Goal: Transaction & Acquisition: Purchase product/service

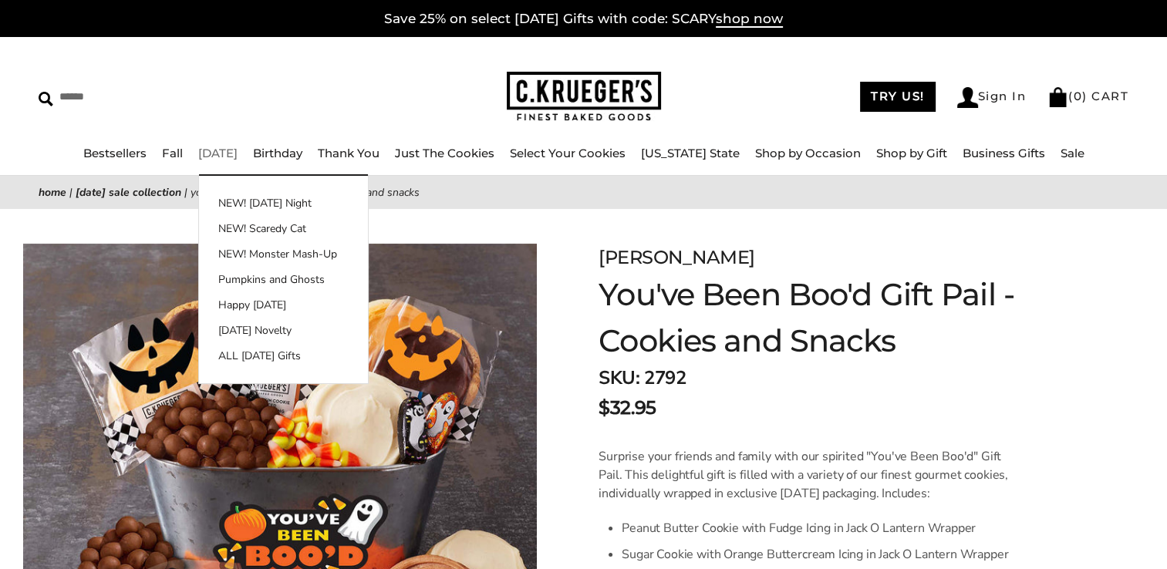
click at [238, 156] on link "[DATE]" at bounding box center [217, 153] width 39 height 15
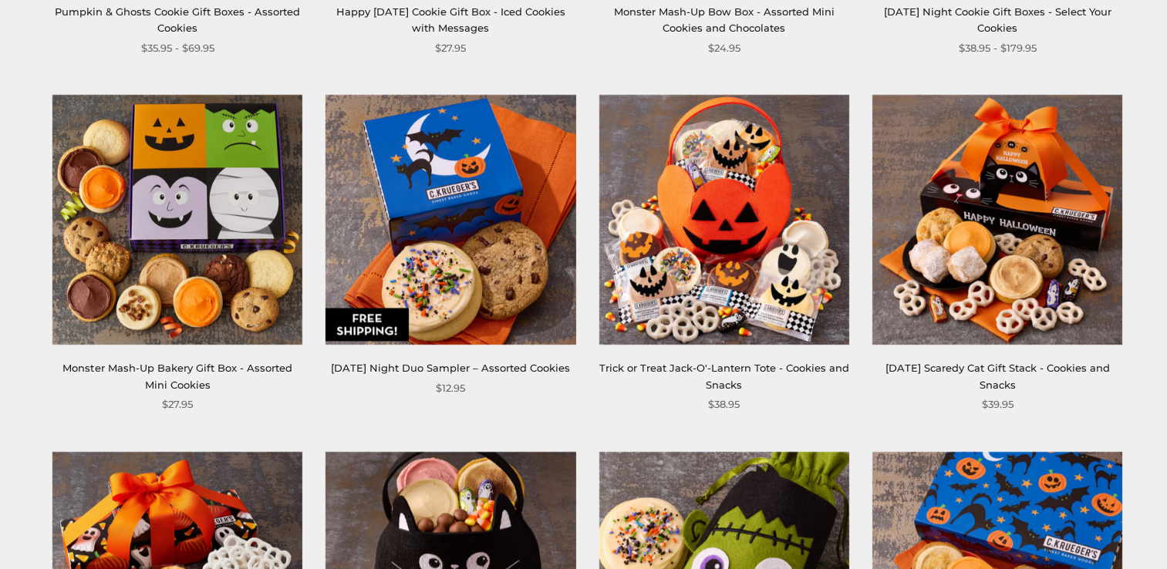
scroll to position [1003, 0]
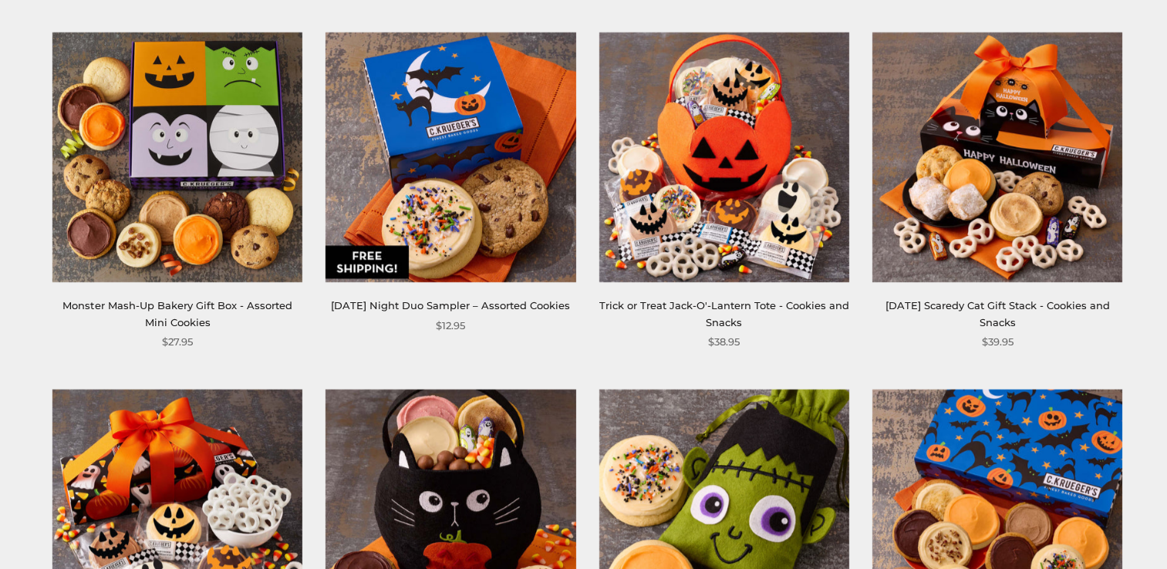
click at [191, 319] on link "Monster Mash-Up Bakery Gift Box - Assorted Mini Cookies" at bounding box center [176, 313] width 229 height 29
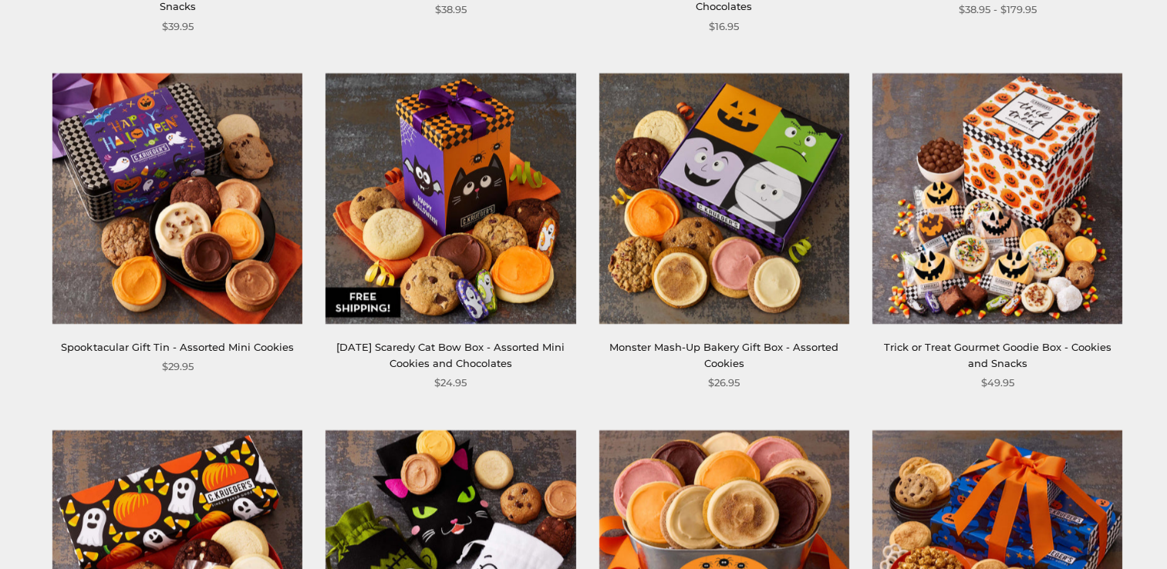
scroll to position [1774, 0]
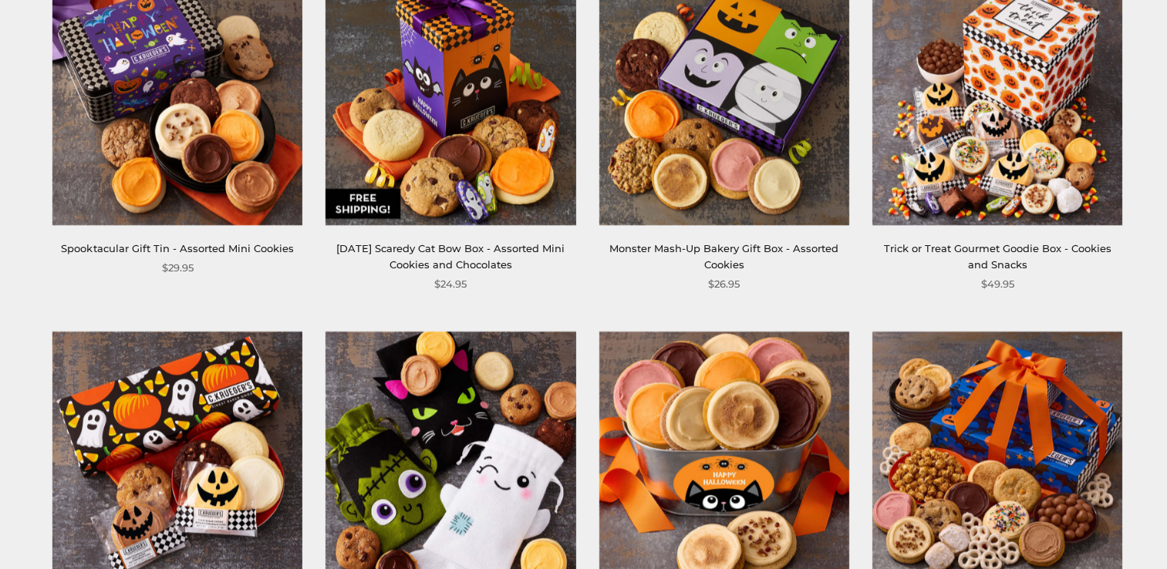
click at [418, 257] on div "Halloween Scaredy Cat Bow Box - Assorted Mini Cookies and Chocolates" at bounding box center [450, 257] width 250 height 33
click at [435, 246] on link "Halloween Scaredy Cat Bow Box - Assorted Mini Cookies and Chocolates" at bounding box center [450, 256] width 228 height 29
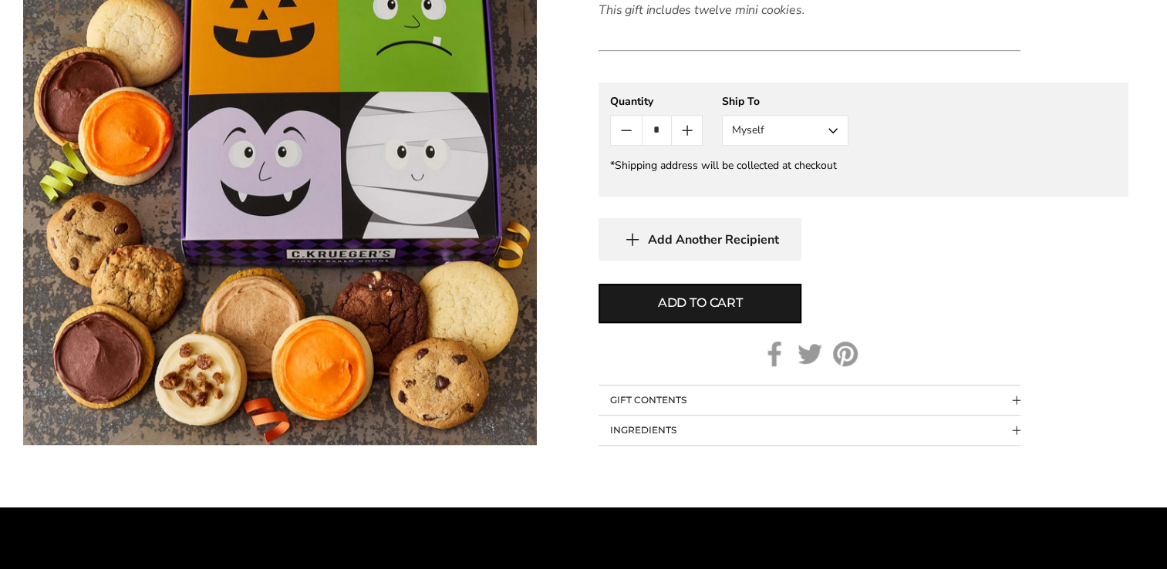
scroll to position [848, 0]
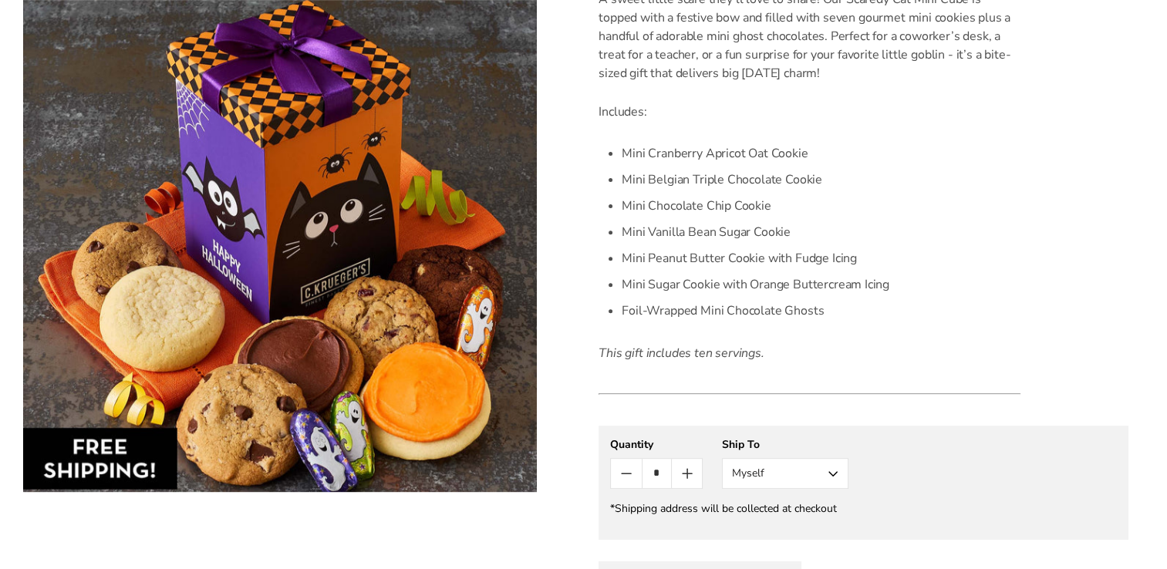
scroll to position [540, 0]
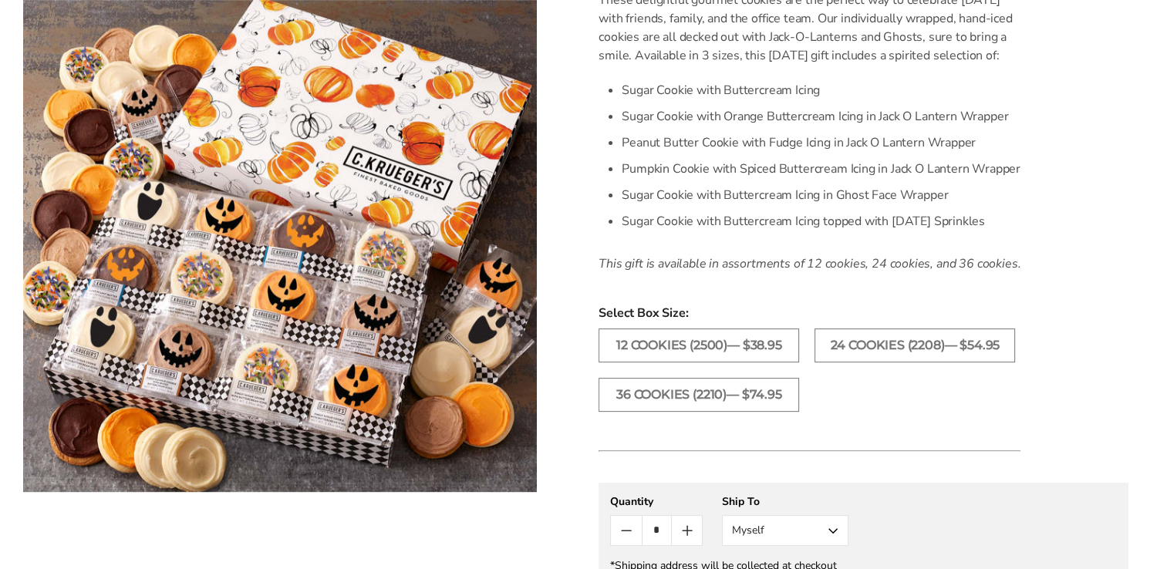
scroll to position [463, 0]
